Goal: Task Accomplishment & Management: Manage account settings

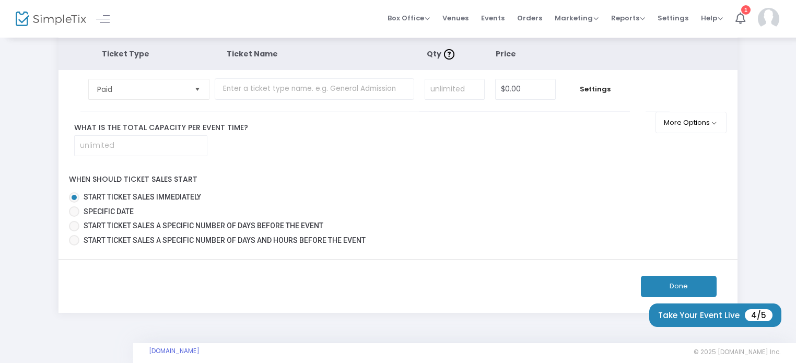
scroll to position [56, 0]
click at [203, 88] on span "Select" at bounding box center [197, 88] width 17 height 17
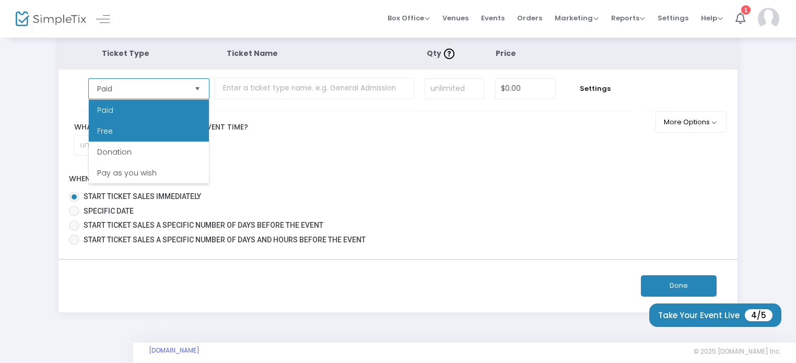
click at [168, 129] on li "Free" at bounding box center [149, 131] width 120 height 21
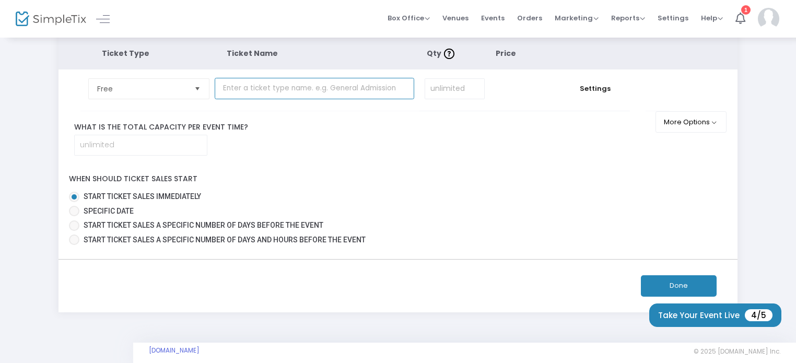
click at [271, 81] on input "text" at bounding box center [314, 88] width 199 height 21
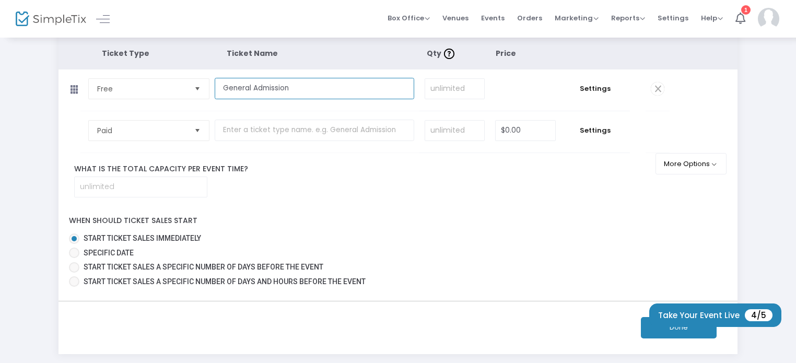
type input "General Admission"
click at [378, 183] on div "What is the total capacity per event time?" at bounding box center [363, 180] width 610 height 34
click at [200, 128] on span "Select" at bounding box center [197, 130] width 17 height 17
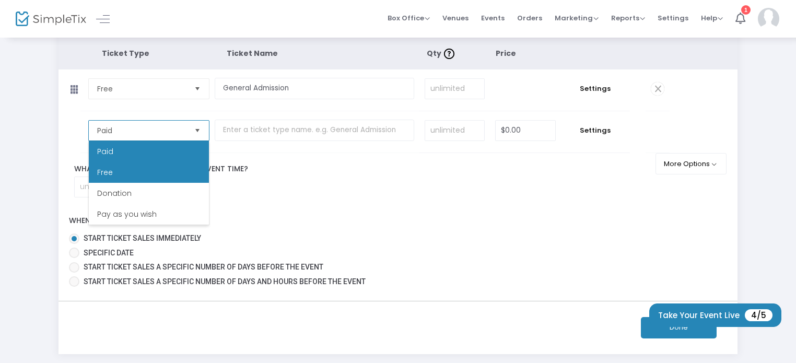
click at [154, 173] on li "Free" at bounding box center [149, 172] width 120 height 21
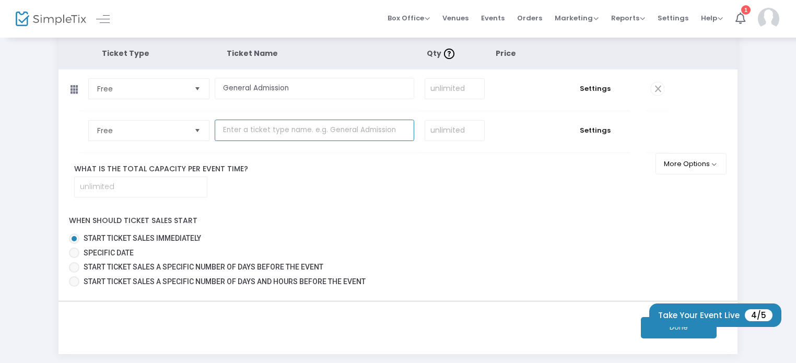
click at [236, 133] on input "text" at bounding box center [314, 130] width 199 height 21
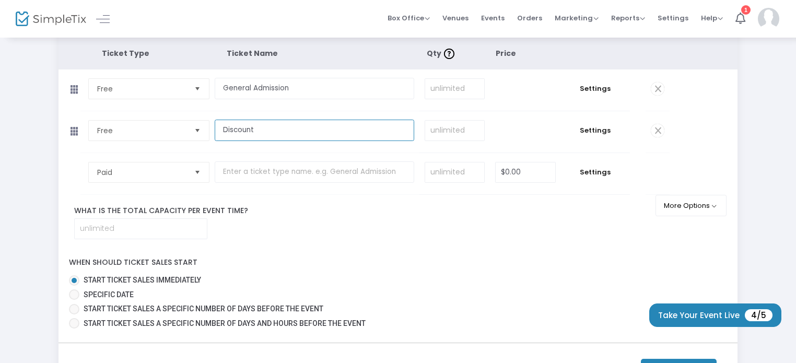
type input "Discount"
click at [386, 246] on div "Ticket Type Ticket Name Qty Price Free Required. General Admission Required. Re…" at bounding box center [397, 185] width 679 height 294
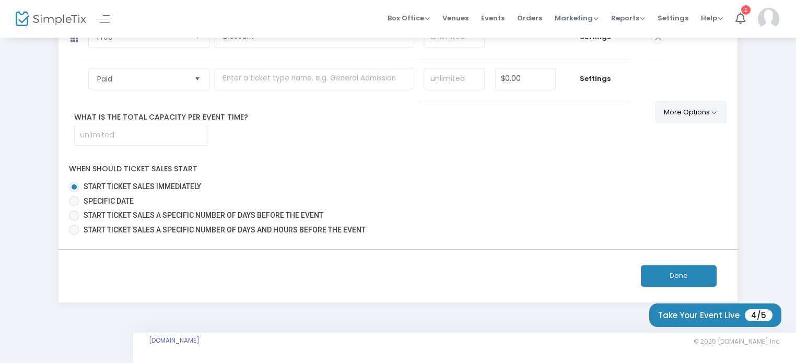
click at [686, 113] on button "More Options" at bounding box center [691, 111] width 72 height 21
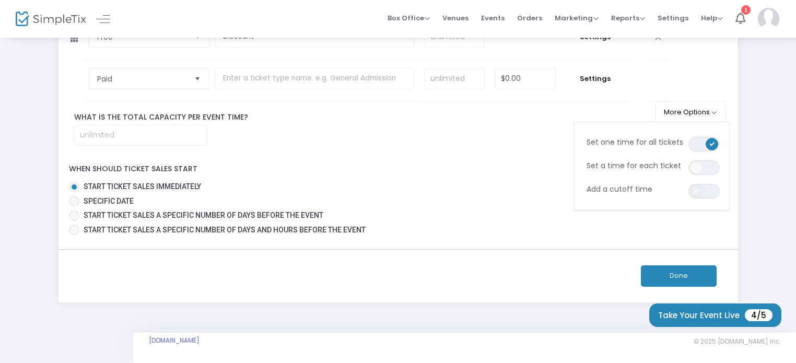
click at [693, 191] on span at bounding box center [696, 191] width 13 height 13
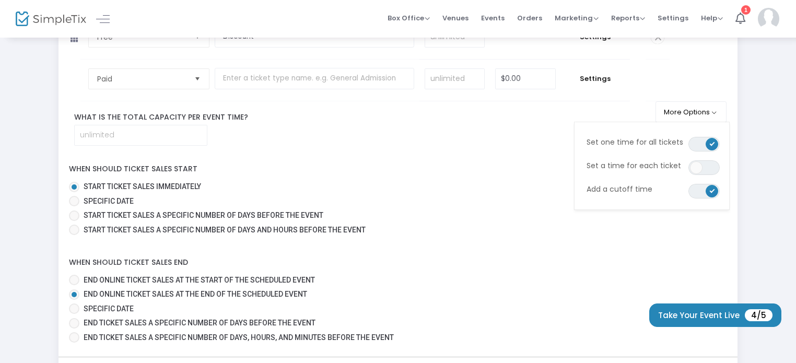
click at [68, 336] on div "End online ticket sales at the start of the scheduled event End online ticket s…" at bounding box center [397, 311] width 673 height 72
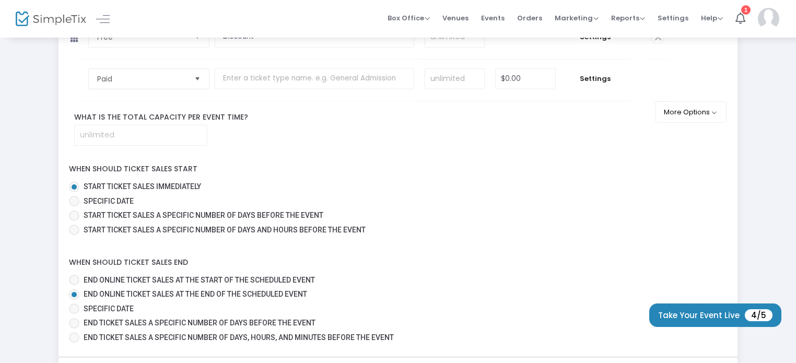
click at [76, 335] on span at bounding box center [74, 337] width 10 height 10
click at [74, 342] on input "End ticket sales a specific number of days, hours, and minutes before the event" at bounding box center [74, 342] width 1 height 1
radio input "true"
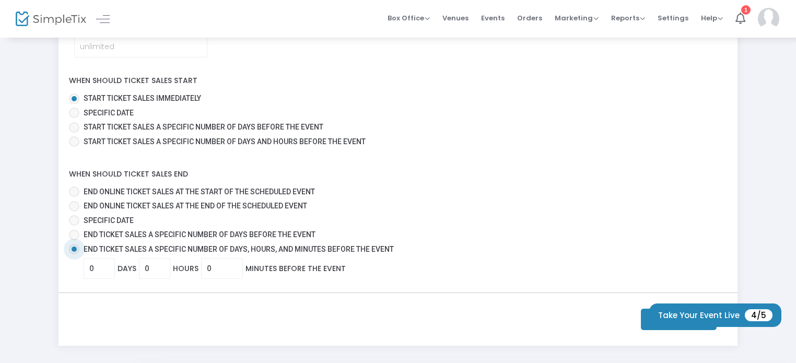
scroll to position [238, 0]
click at [149, 273] on input "0" at bounding box center [154, 268] width 30 height 20
type input "1"
click at [594, 257] on div "0 Days 1 Hour 0 Minutes Before the event" at bounding box center [405, 267] width 643 height 21
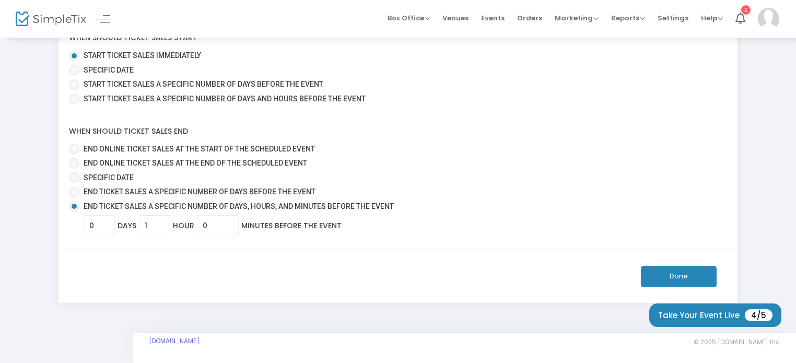
click at [675, 267] on button "Done" at bounding box center [679, 276] width 76 height 21
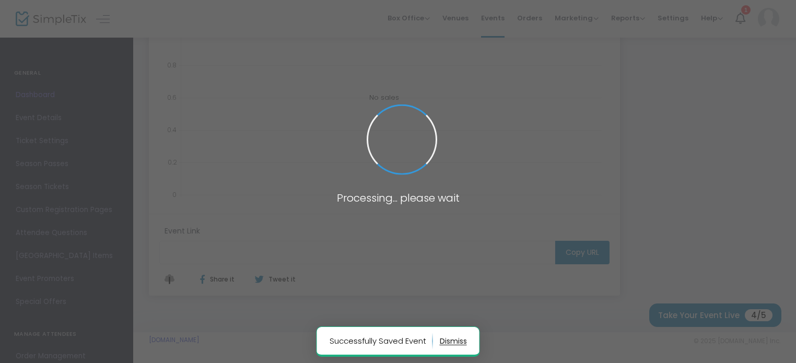
type input "[URL][DOMAIN_NAME]"
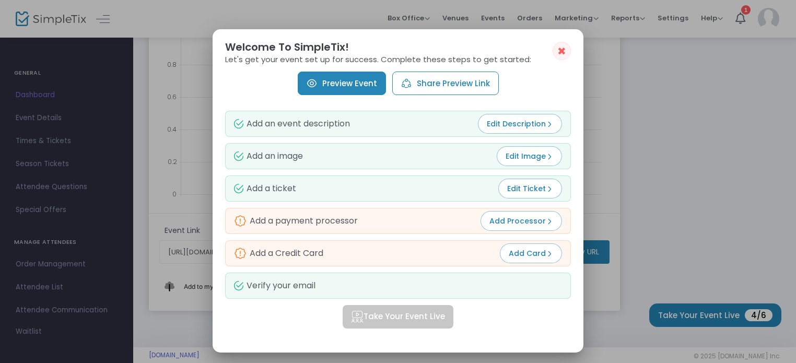
click at [358, 87] on link "Preview Event" at bounding box center [342, 83] width 88 height 23
click at [513, 227] on button "Add Processor" at bounding box center [520, 221] width 81 height 20
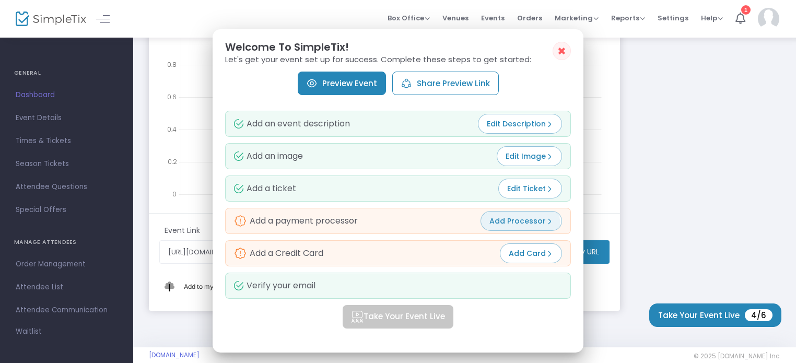
scroll to position [305, 0]
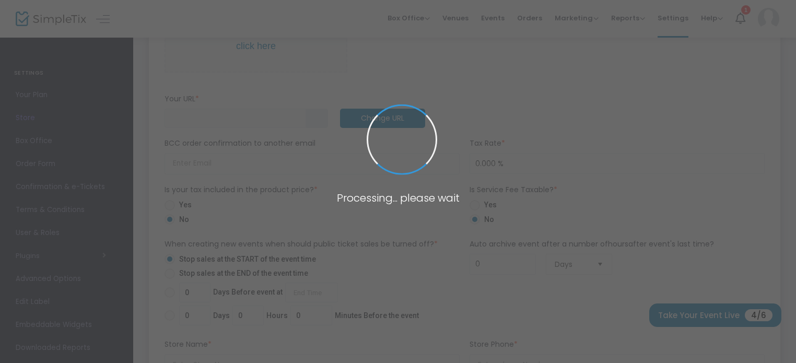
type input "[URL]"
radio input "false"
radio input "true"
type input "AzleTheatre"
type input "8177716973"
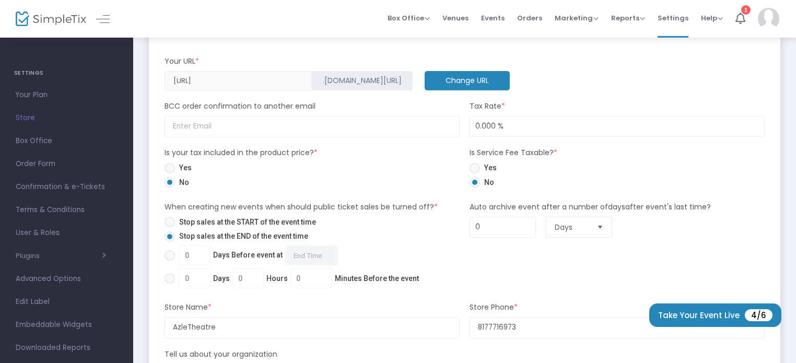
scroll to position [480, 0]
click at [169, 276] on span at bounding box center [169, 277] width 10 height 10
click at [169, 283] on input "0 Days 0 Hours 0 Minutes Before the event" at bounding box center [169, 283] width 1 height 1
radio input "true"
click at [252, 282] on input "0" at bounding box center [248, 278] width 30 height 20
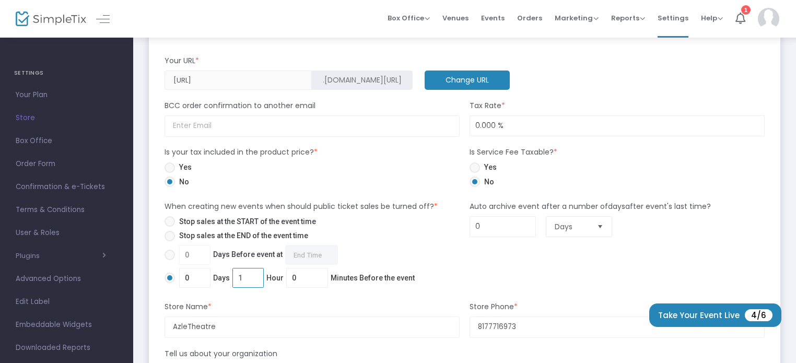
type input "1"
click at [297, 306] on div "Store Name *" at bounding box center [311, 308] width 305 height 15
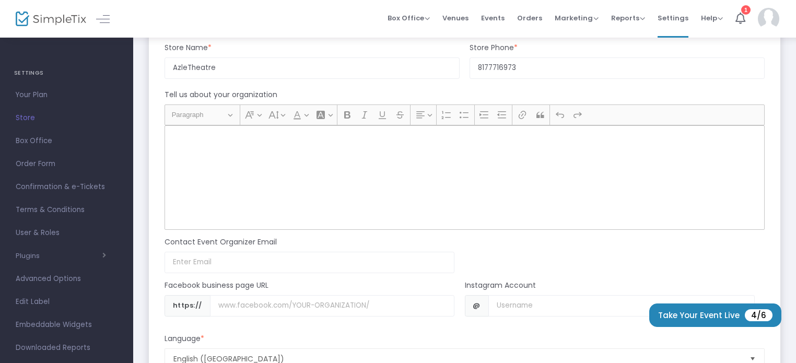
scroll to position [754, 0]
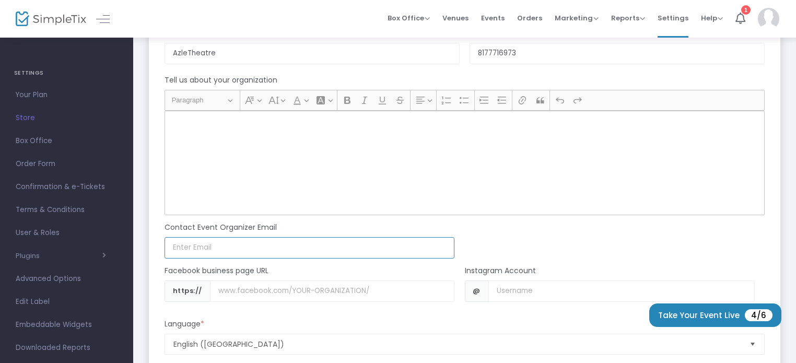
click at [407, 251] on input at bounding box center [309, 247] width 290 height 21
type input "[EMAIL_ADDRESS][DOMAIN_NAME]"
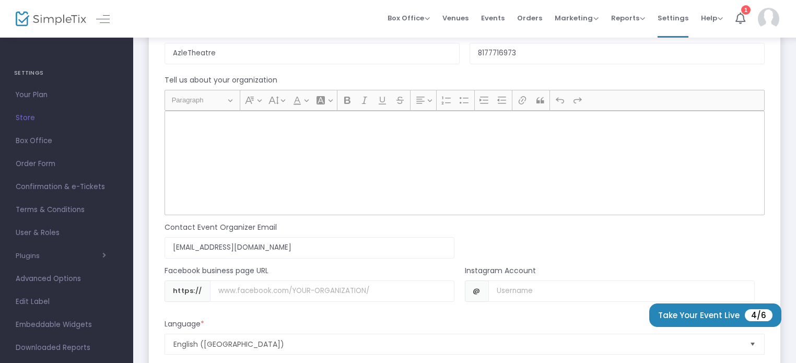
click at [499, 239] on div "Contact Event Organizer Email [EMAIL_ADDRESS][DOMAIN_NAME] Email not valid" at bounding box center [460, 236] width 610 height 43
click at [528, 289] on input "Username" at bounding box center [621, 290] width 266 height 21
type input "Azletheatre"
click at [392, 318] on div "Language *" at bounding box center [464, 325] width 610 height 15
click at [355, 286] on input "Username" at bounding box center [332, 290] width 244 height 21
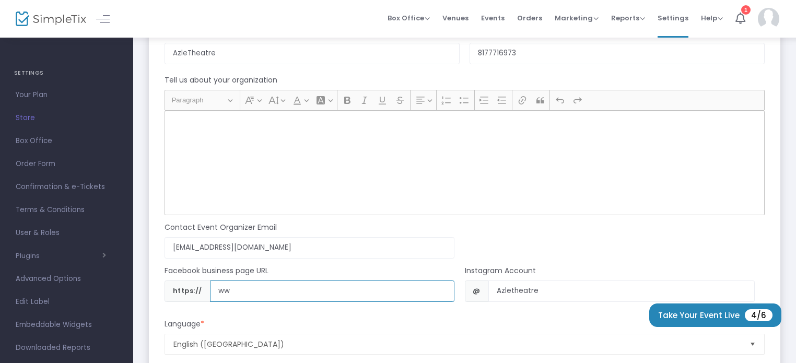
type input "w"
type input "a"
click at [356, 322] on div "Language *" at bounding box center [464, 325] width 610 height 15
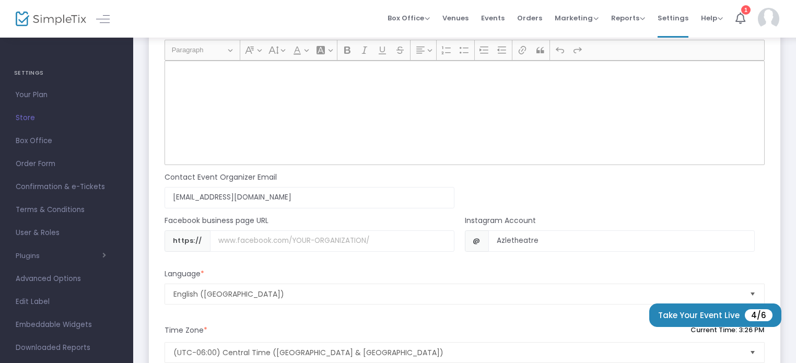
scroll to position [902, 0]
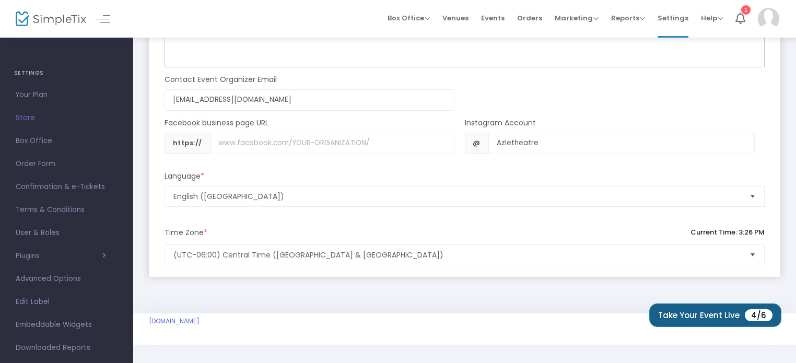
click at [734, 311] on button "Take Your Event Live 4/6" at bounding box center [715, 314] width 132 height 23
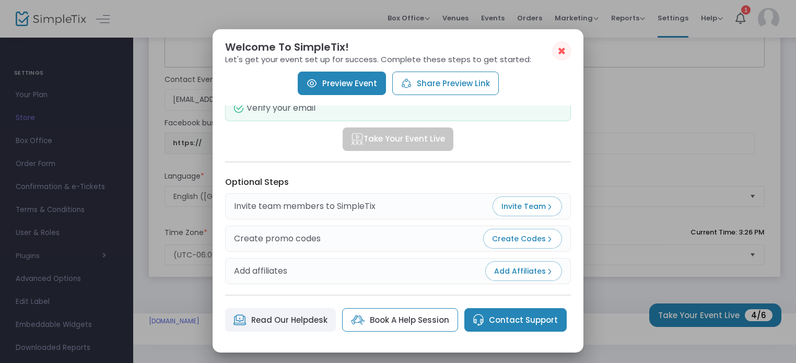
scroll to position [180, 0]
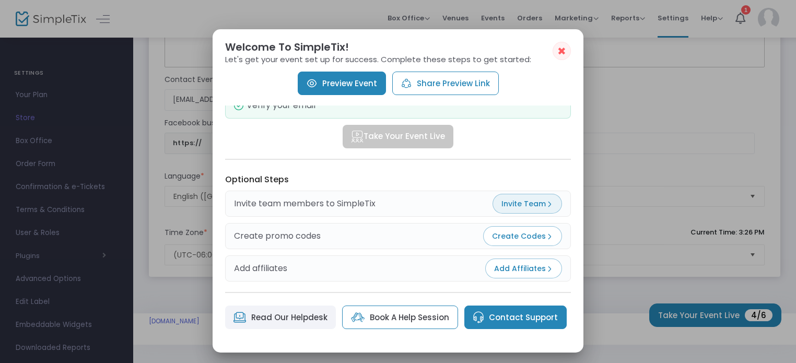
click at [507, 195] on button "Invite Team" at bounding box center [526, 204] width 69 height 20
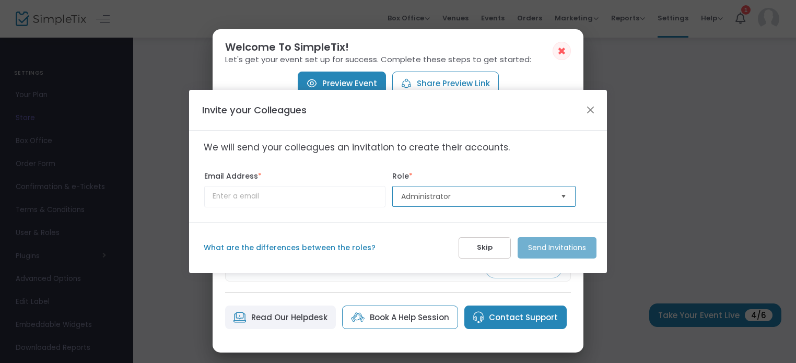
click at [418, 202] on span "Administrator" at bounding box center [476, 196] width 159 height 20
